Goal: Book appointment/travel/reservation

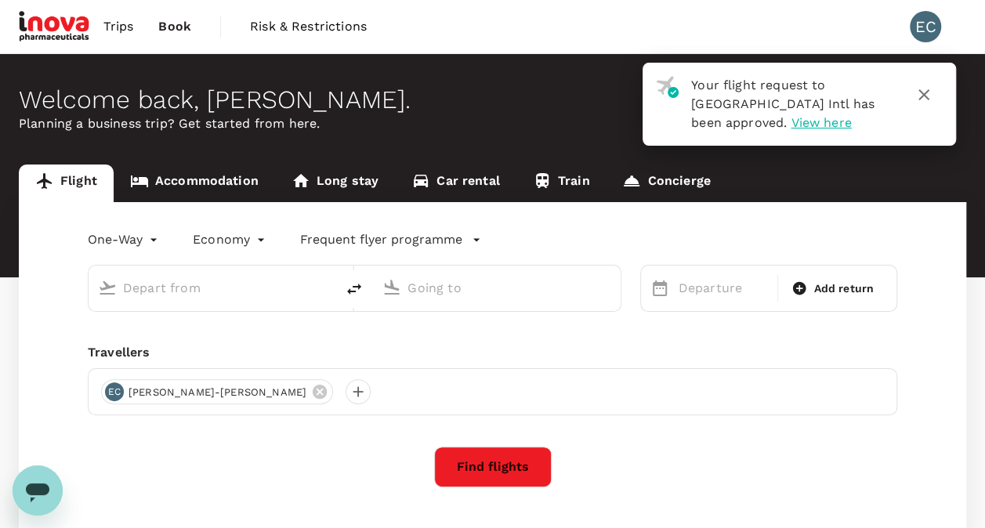
type input "roundtrip"
type input "Kuala Lumpur Intl ([GEOGRAPHIC_DATA])"
type input "Penang Intl (PEN)"
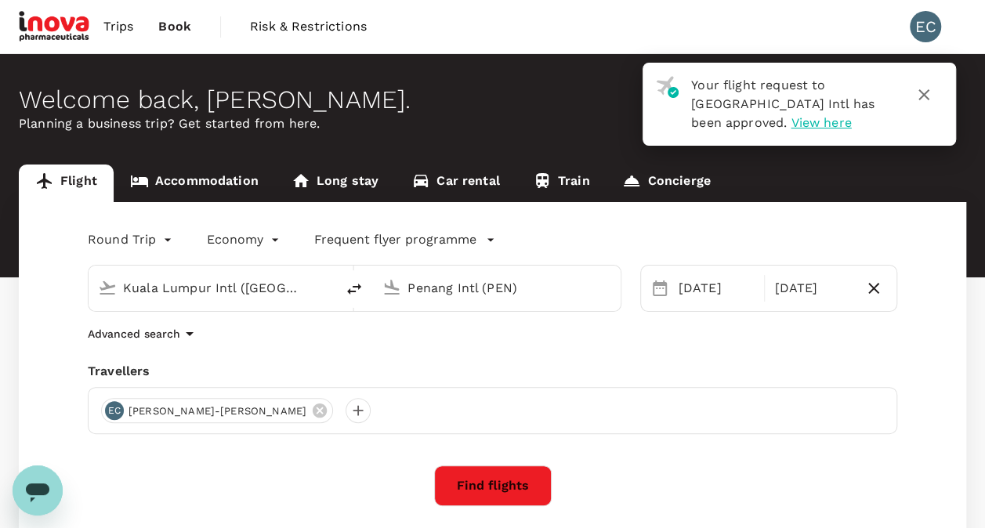
click at [226, 185] on link "Accommodation" at bounding box center [194, 183] width 161 height 38
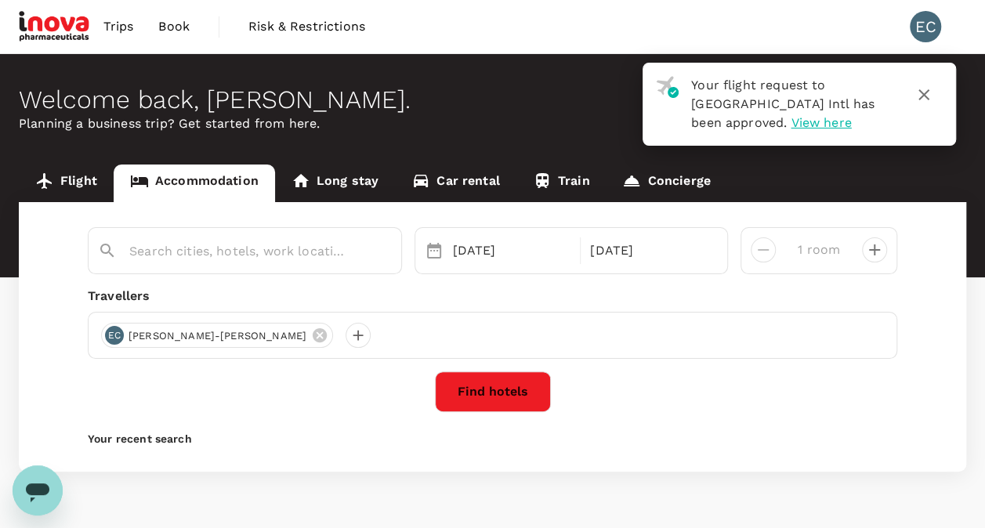
type input "G Hotel [PERSON_NAME]"
click at [919, 82] on button "button" at bounding box center [924, 95] width 38 height 38
click at [114, 25] on span "Trips" at bounding box center [118, 26] width 31 height 19
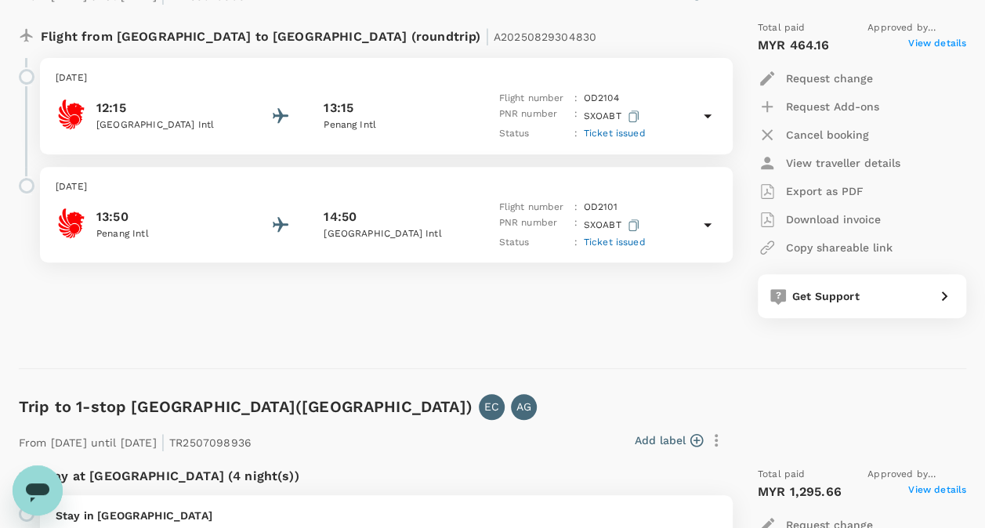
scroll to position [548, 0]
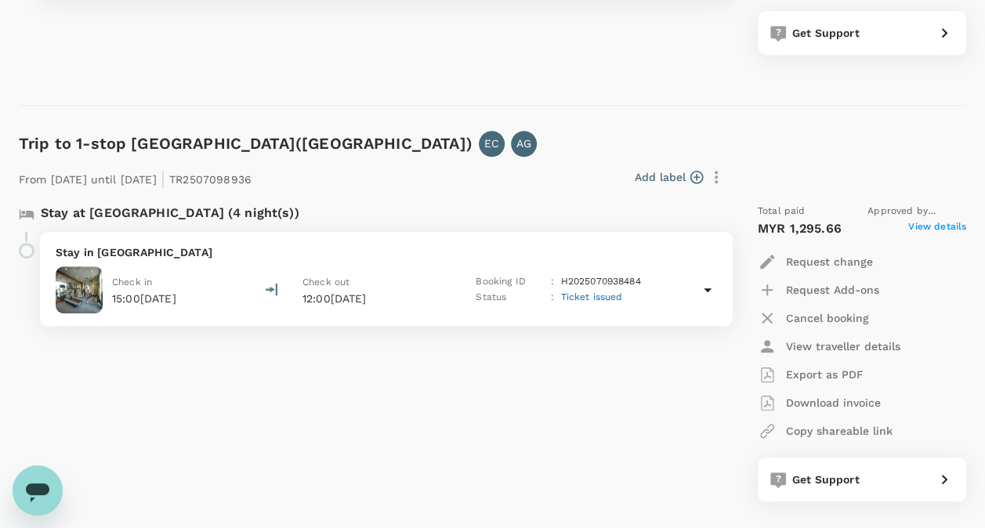
click at [581, 300] on span "Ticket issued" at bounding box center [591, 296] width 62 height 11
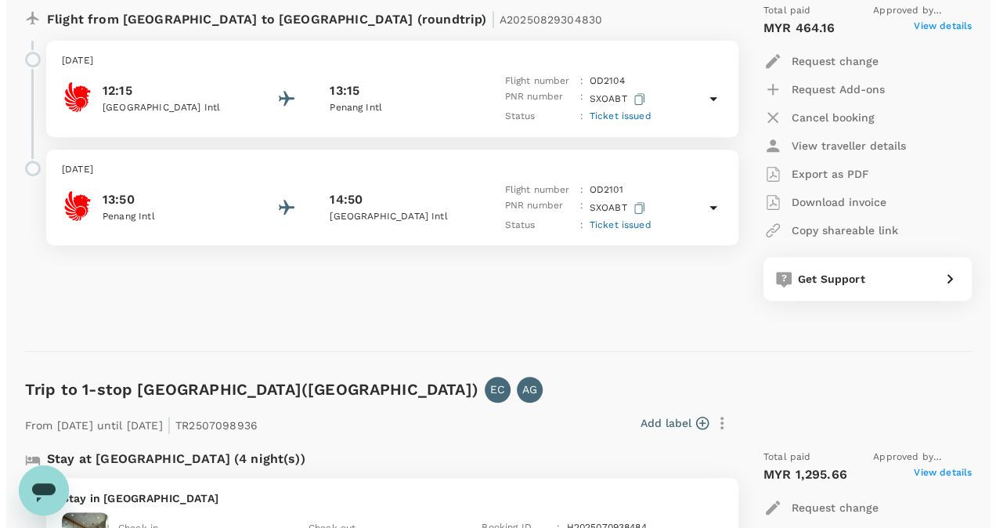
scroll to position [278, 0]
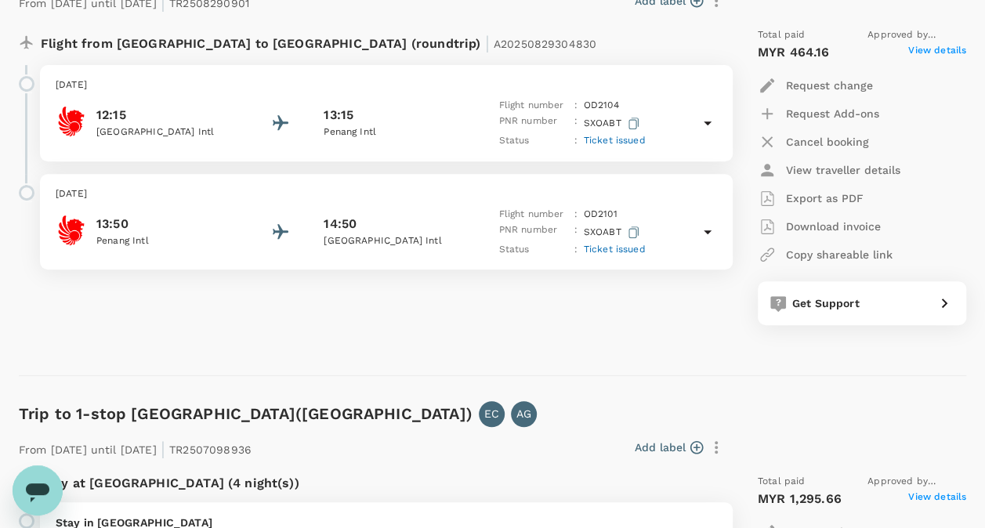
click at [632, 248] on span "Ticket issued" at bounding box center [615, 249] width 62 height 11
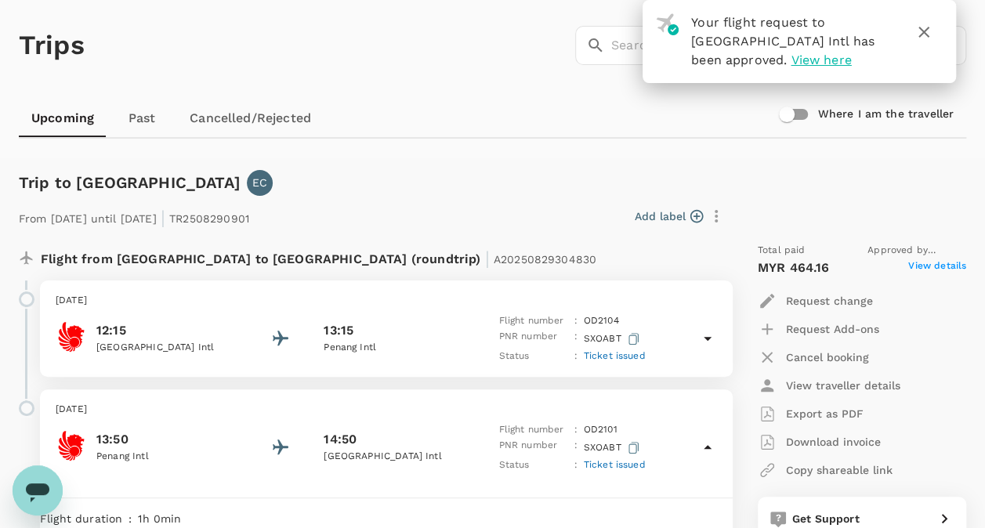
scroll to position [43, 0]
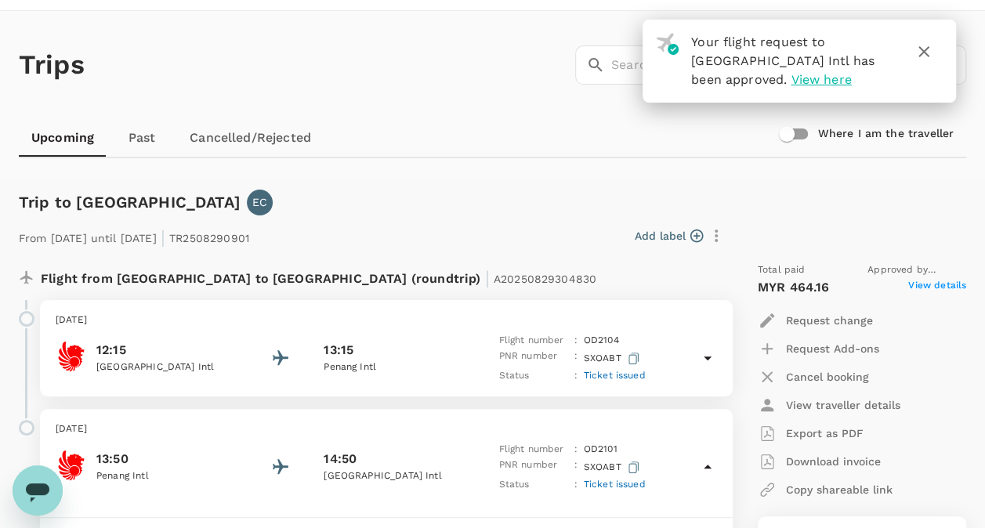
click at [637, 377] on span "Ticket issued" at bounding box center [615, 375] width 62 height 11
